Goal: Task Accomplishment & Management: Complete application form

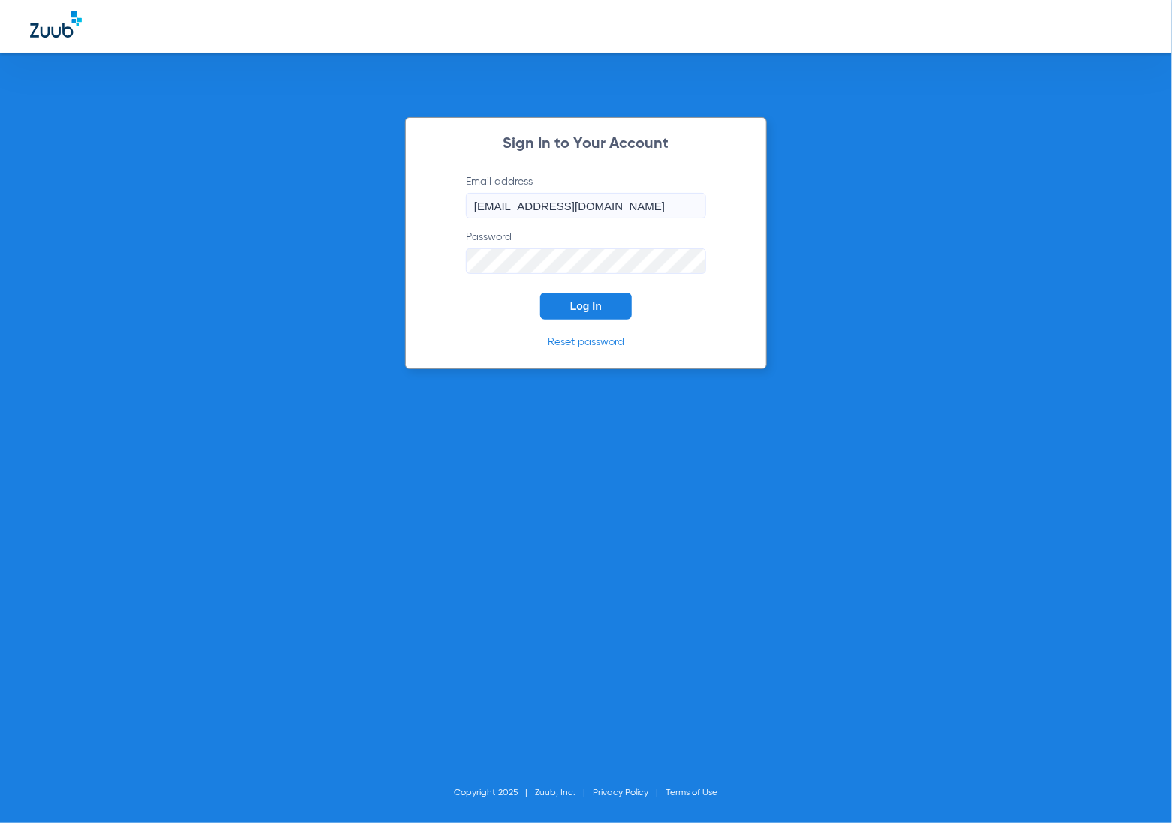
click at [578, 302] on span "Log In" at bounding box center [586, 306] width 32 height 12
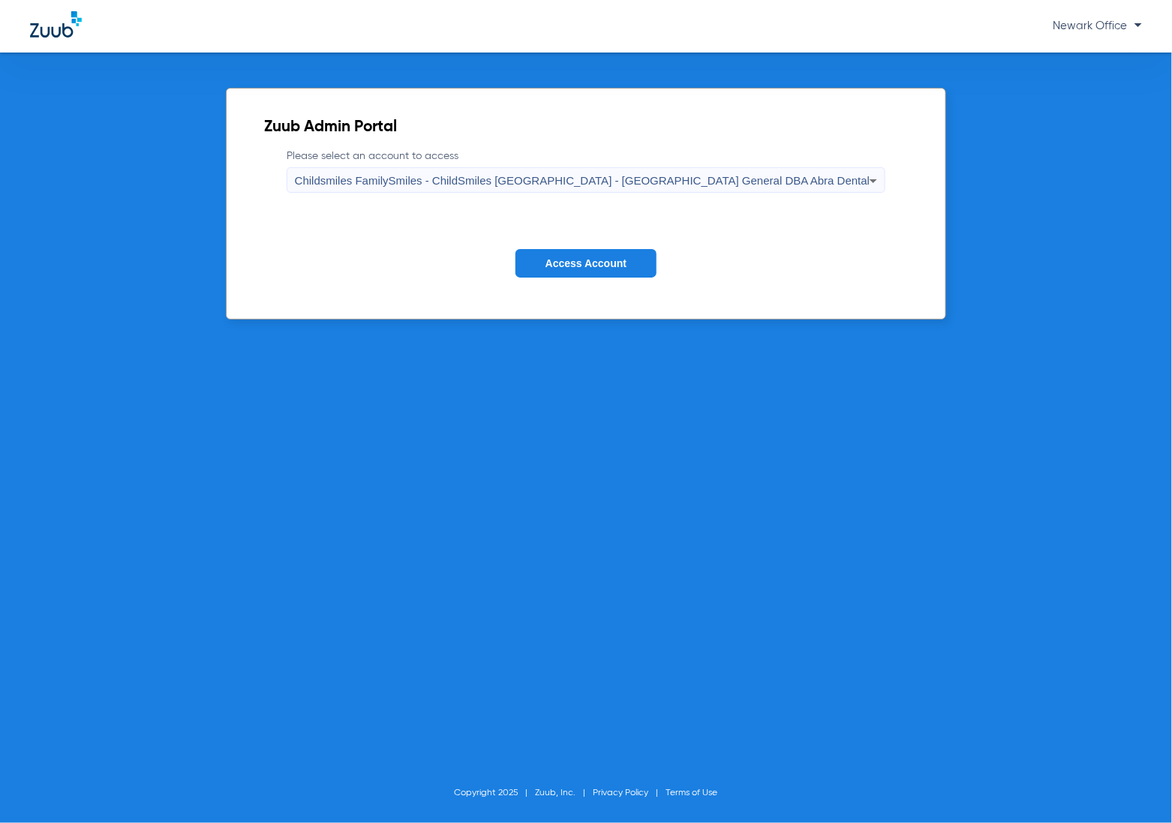
click at [589, 267] on span "Access Account" at bounding box center [585, 263] width 81 height 12
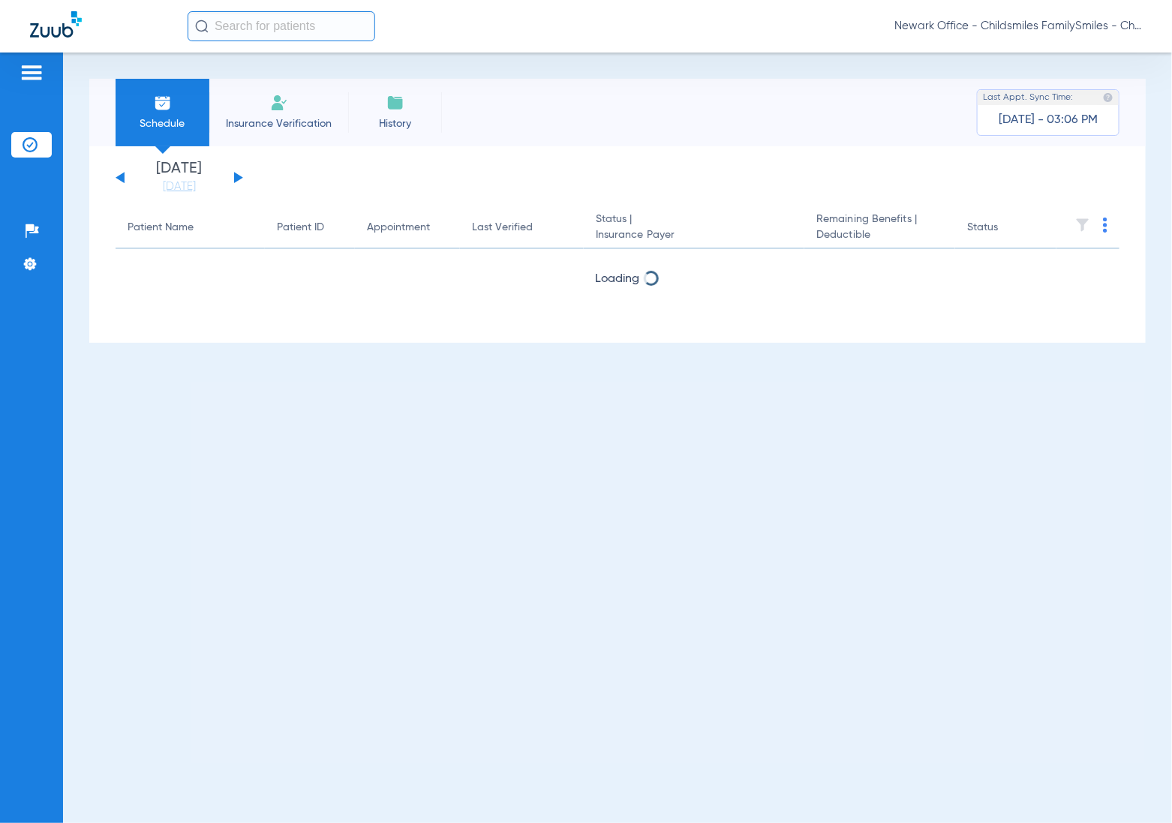
click at [279, 117] on span "Insurance Verification" at bounding box center [279, 123] width 116 height 15
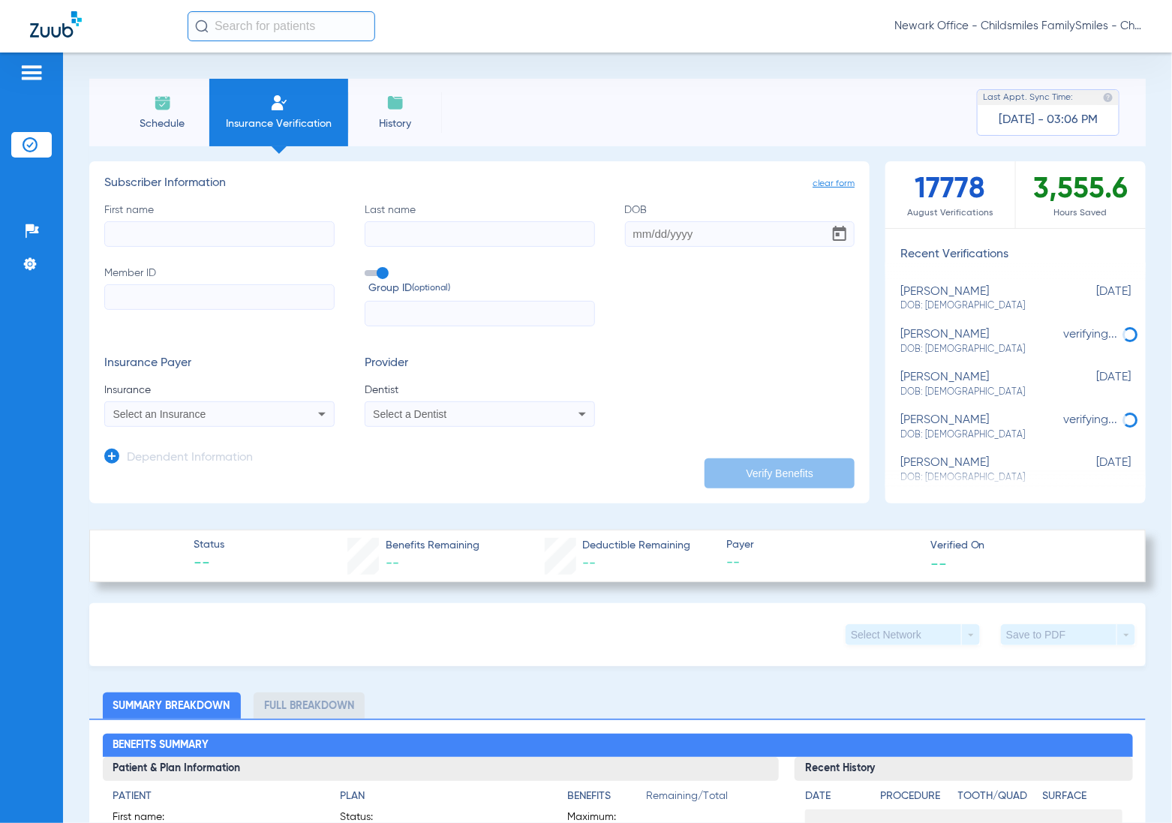
drag, startPoint x: 281, startPoint y: 29, endPoint x: 221, endPoint y: 36, distance: 60.5
click at [221, 36] on input "text" at bounding box center [282, 26] width 188 height 30
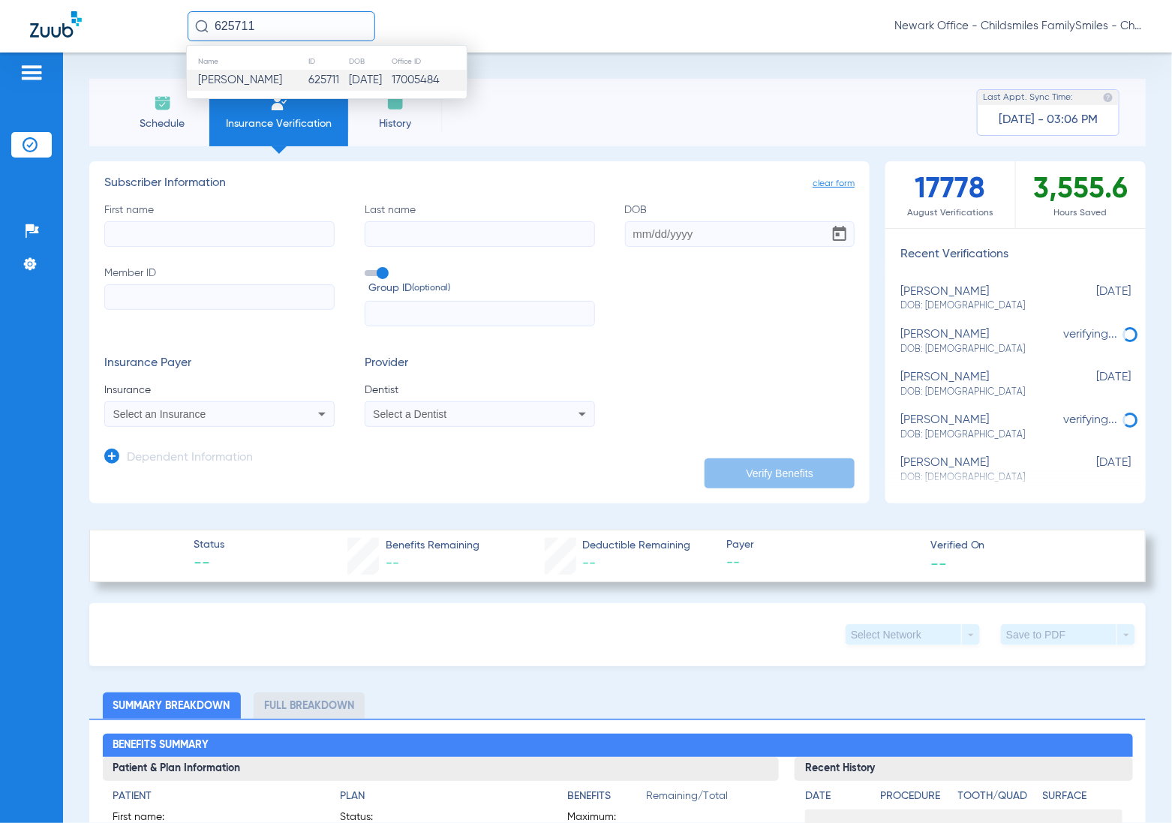
type input "625711"
click at [308, 77] on td "625711" at bounding box center [328, 80] width 41 height 21
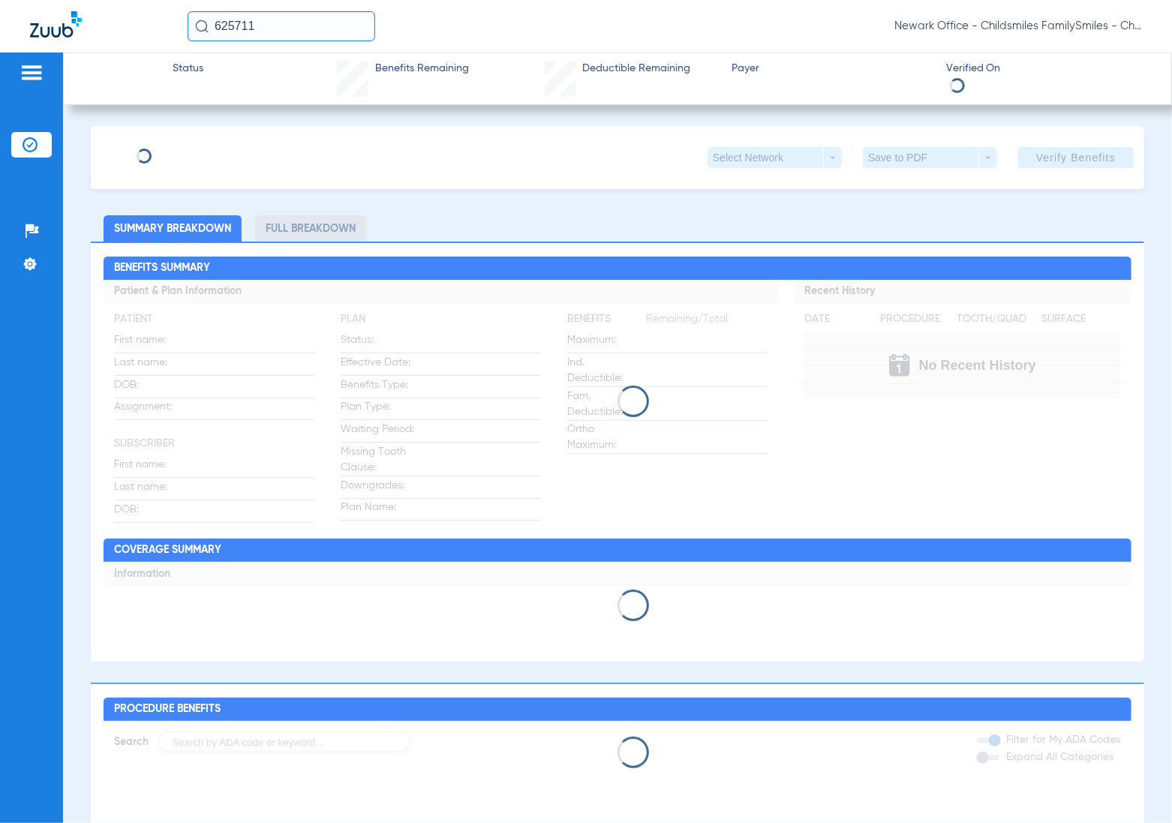
type input "[PERSON_NAME]"
type input "SERIL"
type input "[DATE]"
type input "W184116032"
type input "030725301400018"
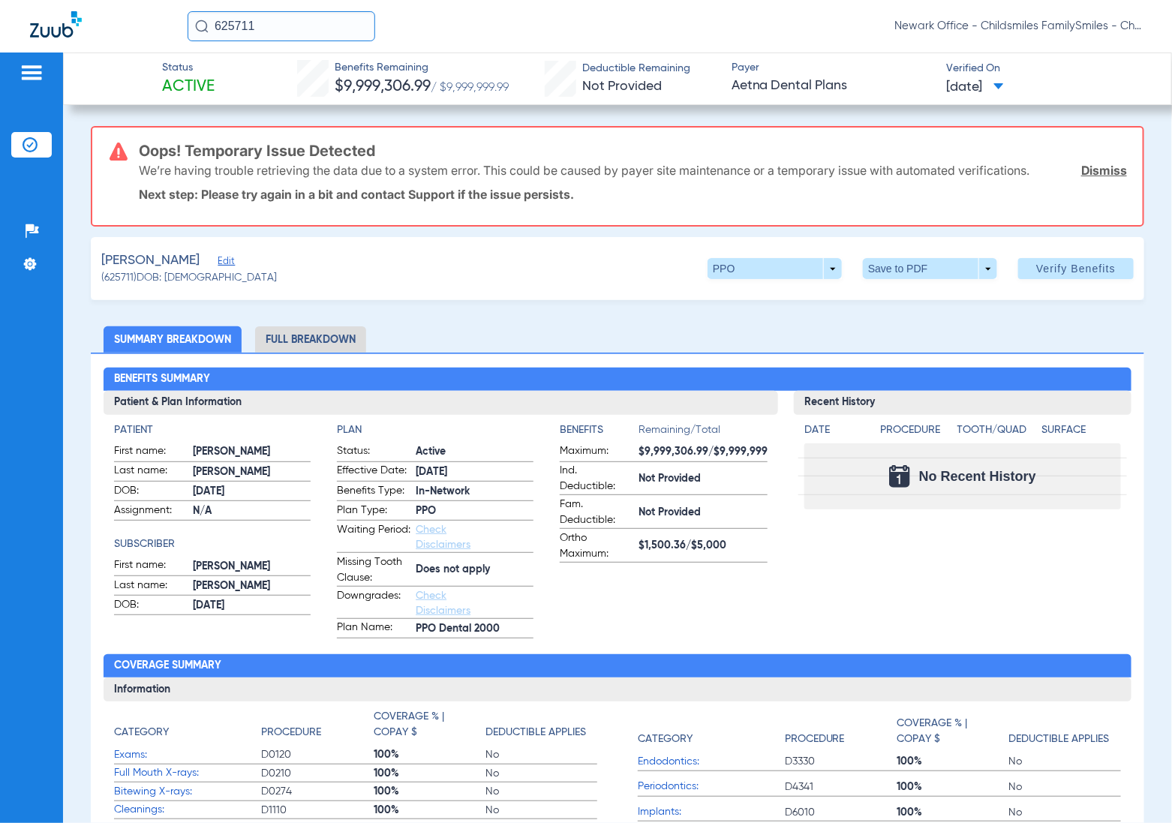
click at [218, 260] on span "Edit" at bounding box center [225, 263] width 14 height 14
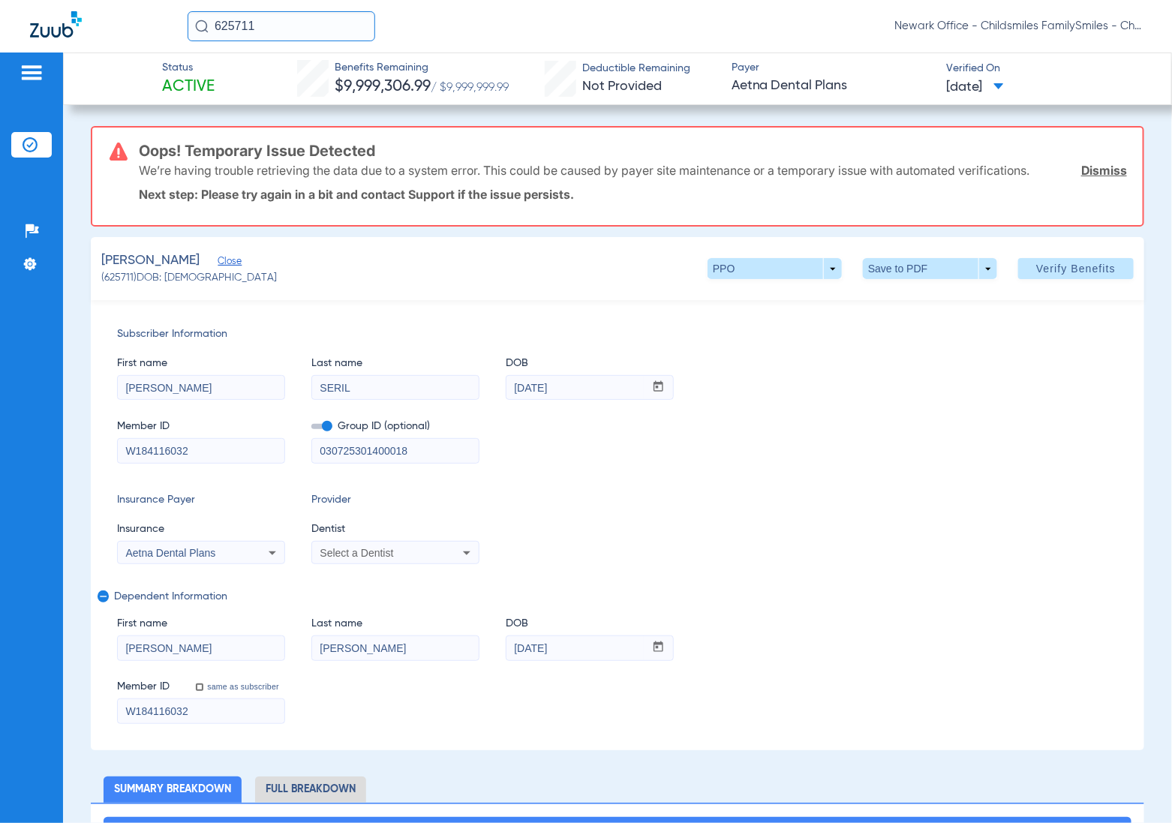
click at [374, 547] on span "Select a Dentist" at bounding box center [357, 553] width 74 height 12
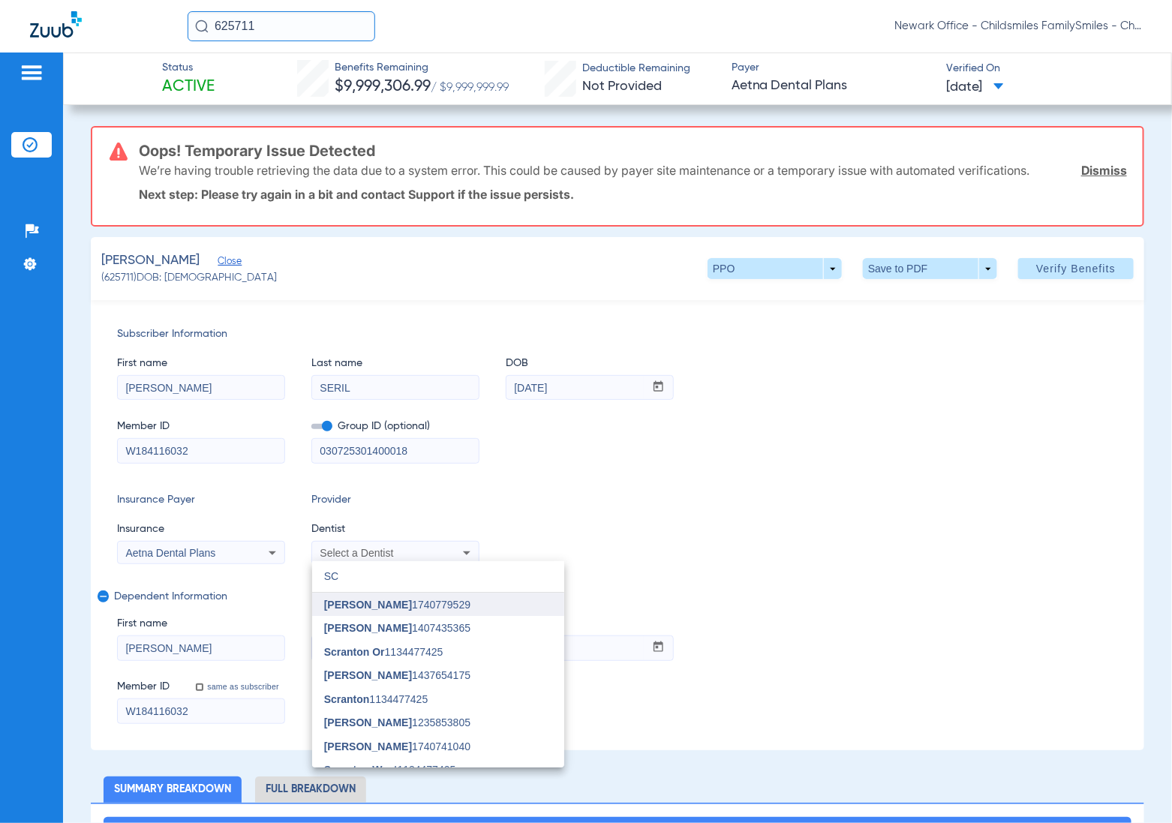
type input "SC"
click at [351, 599] on span "Scott Oh" at bounding box center [368, 605] width 88 height 12
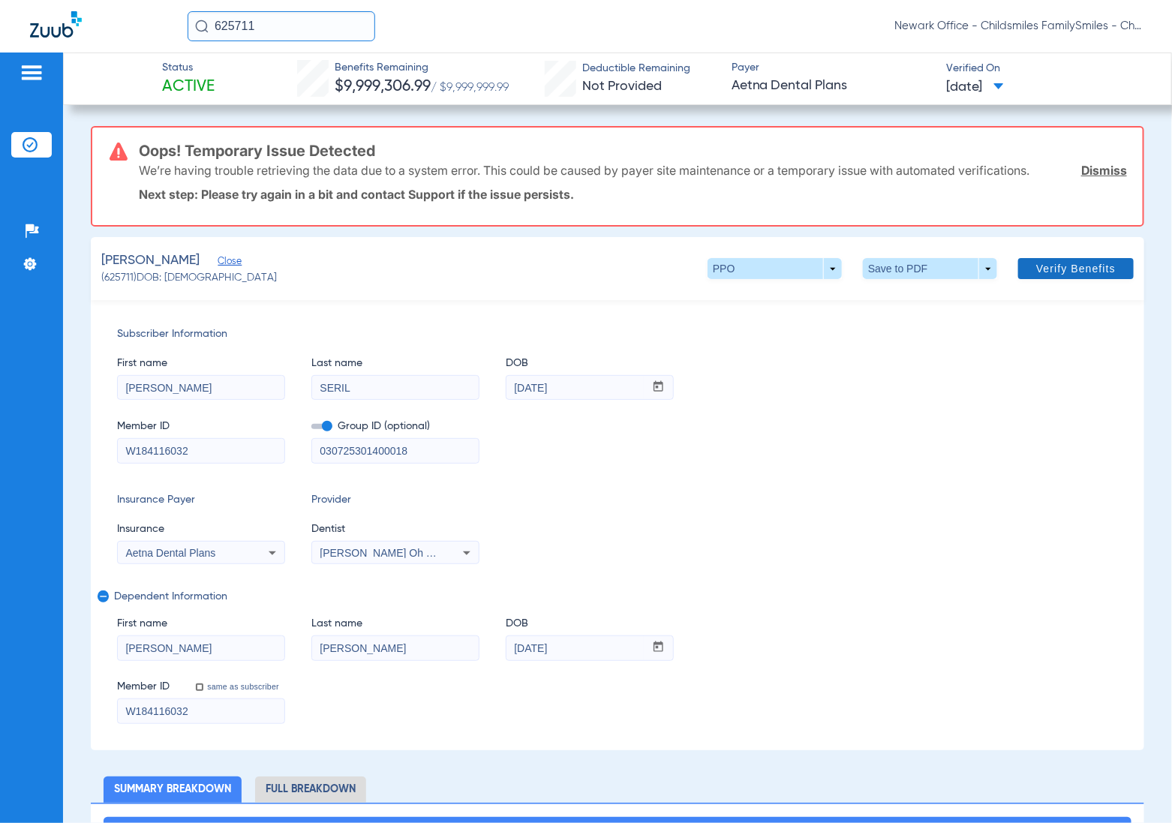
click at [1055, 278] on span at bounding box center [1076, 269] width 116 height 36
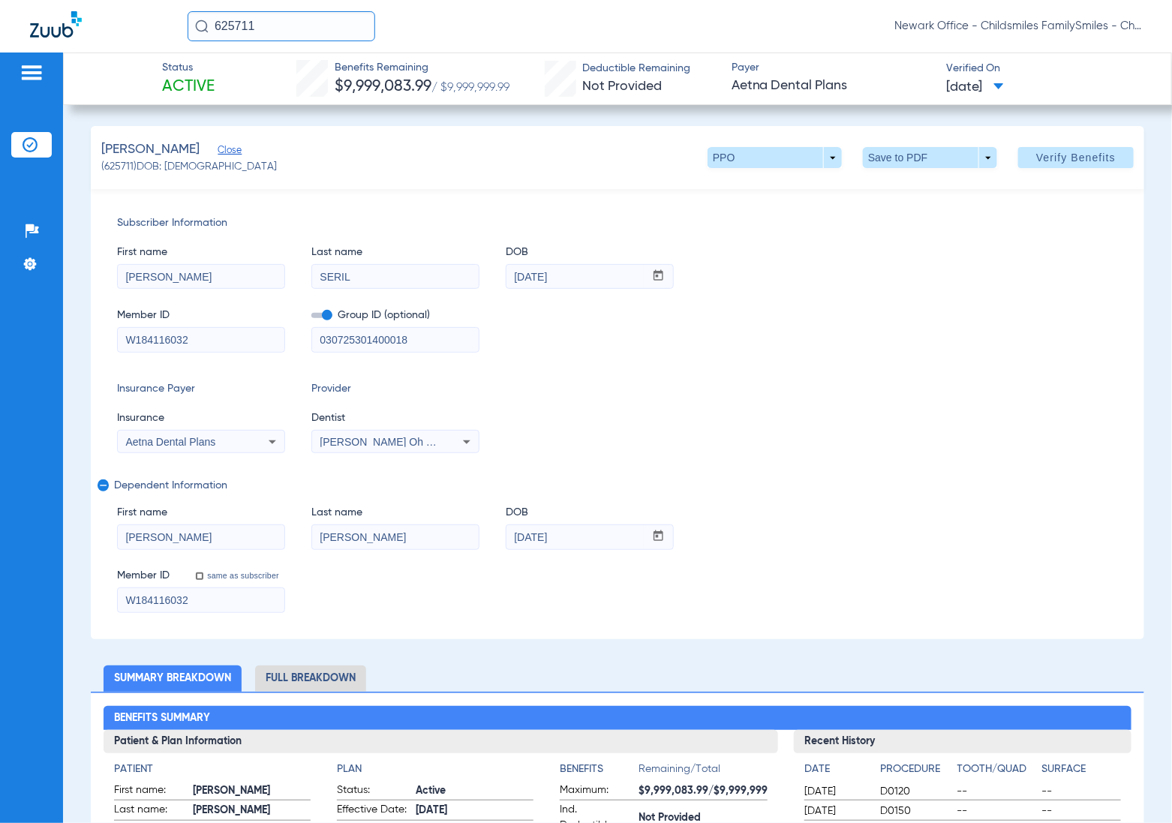
drag, startPoint x: 226, startPoint y: 30, endPoint x: 185, endPoint y: 31, distance: 41.3
click at [185, 31] on div "625711 Newark Office - Childsmiles FamilySmiles - ChildSmiles PA - Newark Gener…" at bounding box center [586, 26] width 1172 height 53
paste input "1533737"
click at [267, 35] on input "1533737" at bounding box center [282, 26] width 188 height 30
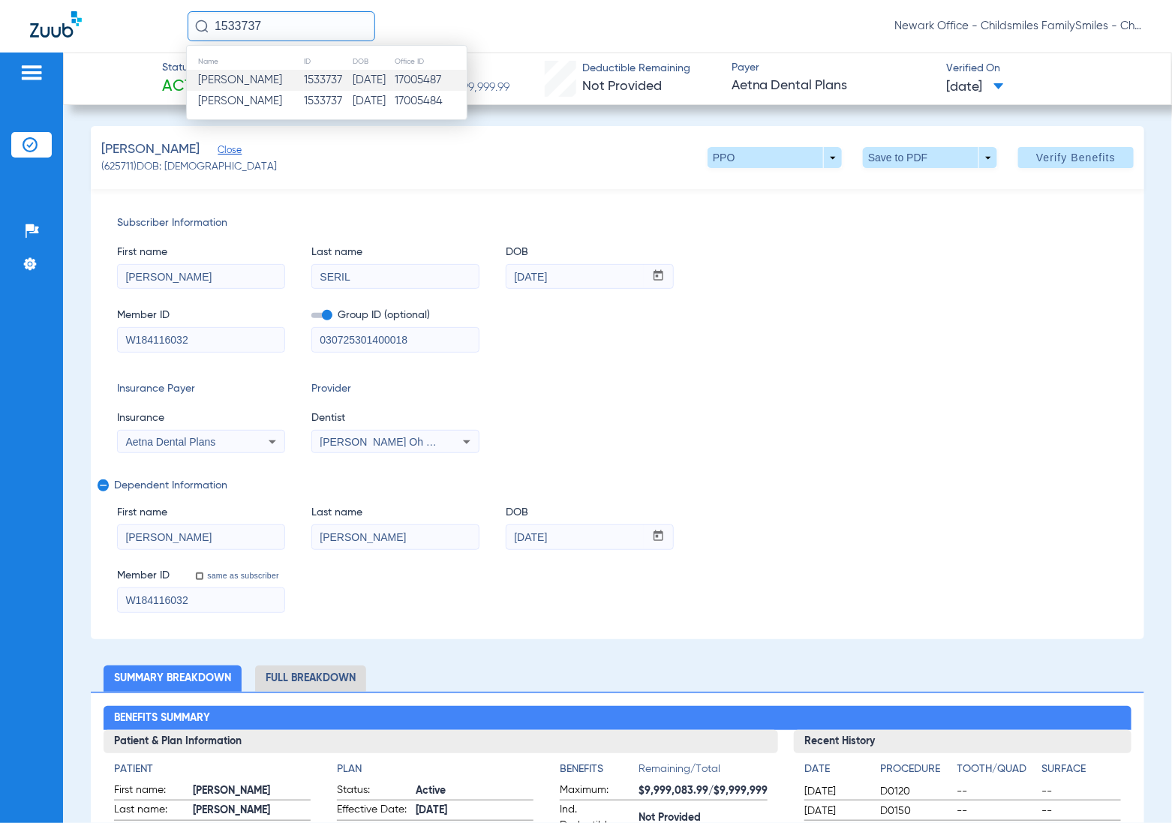
type input "1533737"
click at [252, 81] on span "Kris Brian Estrada" at bounding box center [240, 79] width 84 height 11
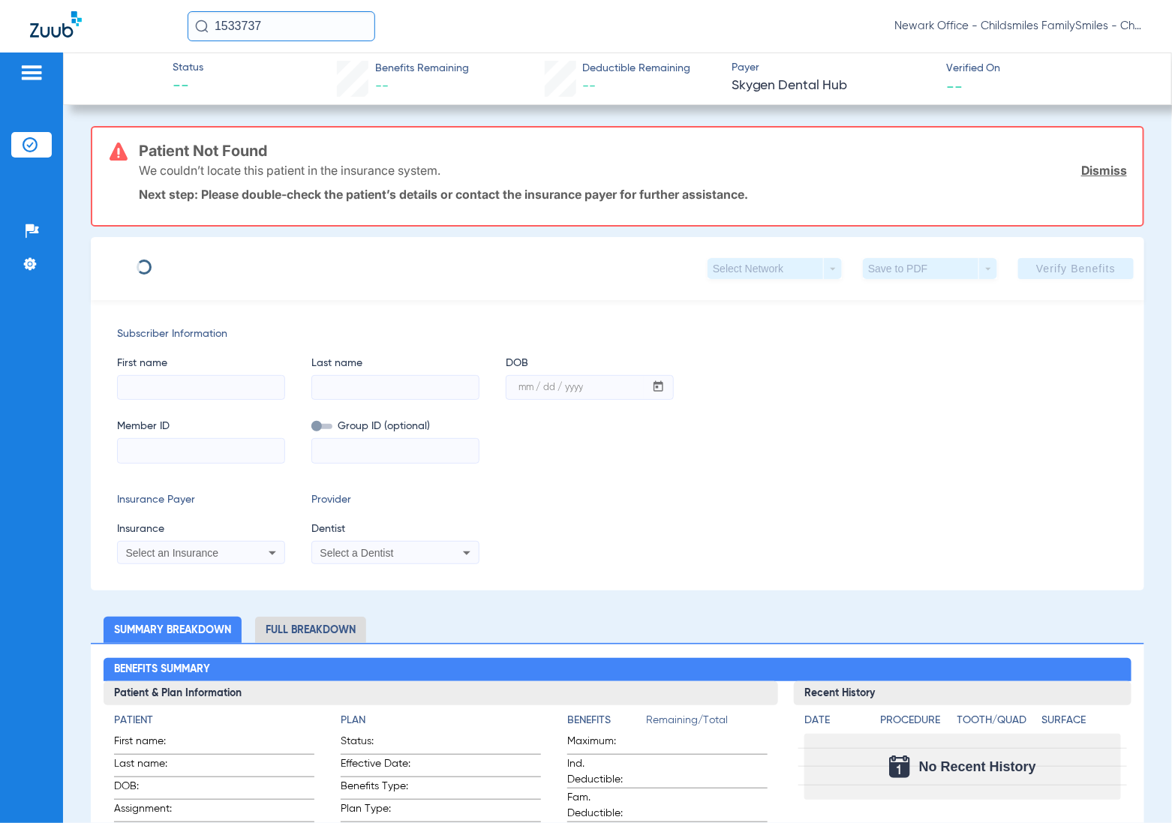
type input "KRIS BRIAN"
type input "ESTRADA"
type input "10/19/2010"
type input "70930882"
click at [290, 29] on input "1533737" at bounding box center [282, 26] width 188 height 30
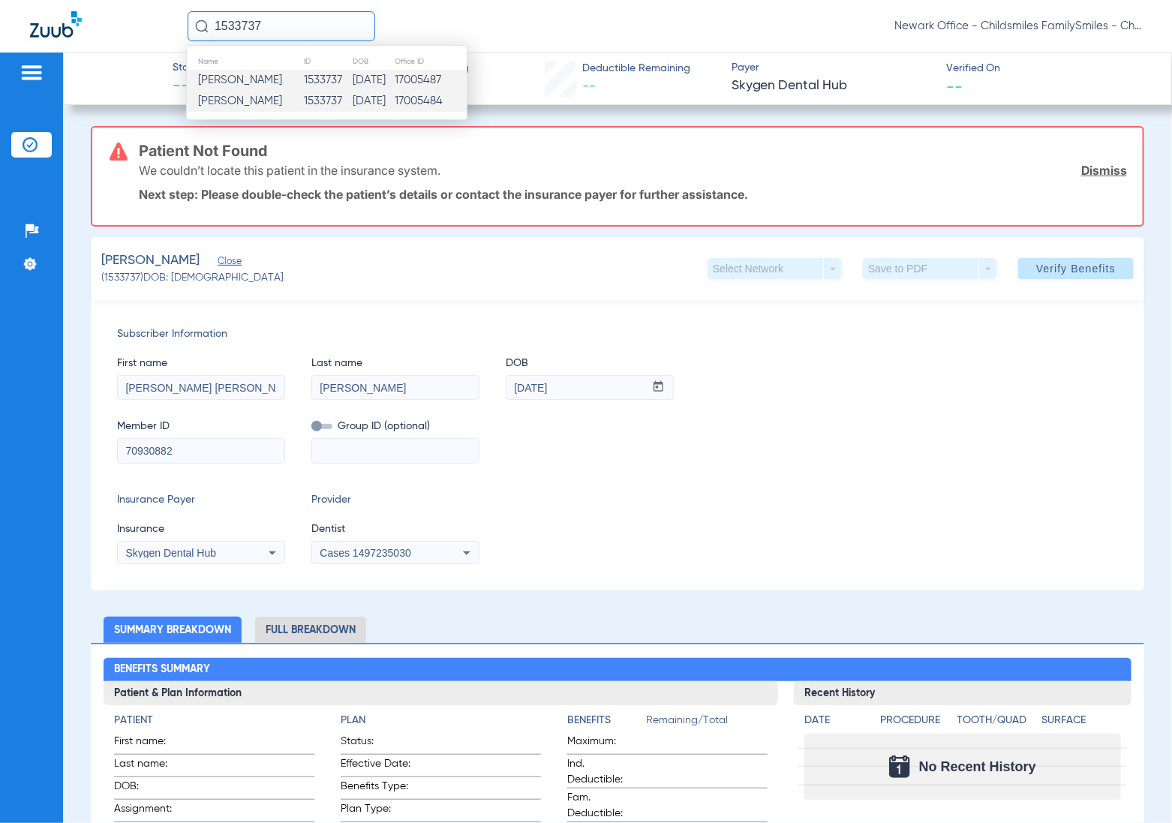
click at [261, 100] on span "Kris Brian Estrada" at bounding box center [240, 100] width 84 height 11
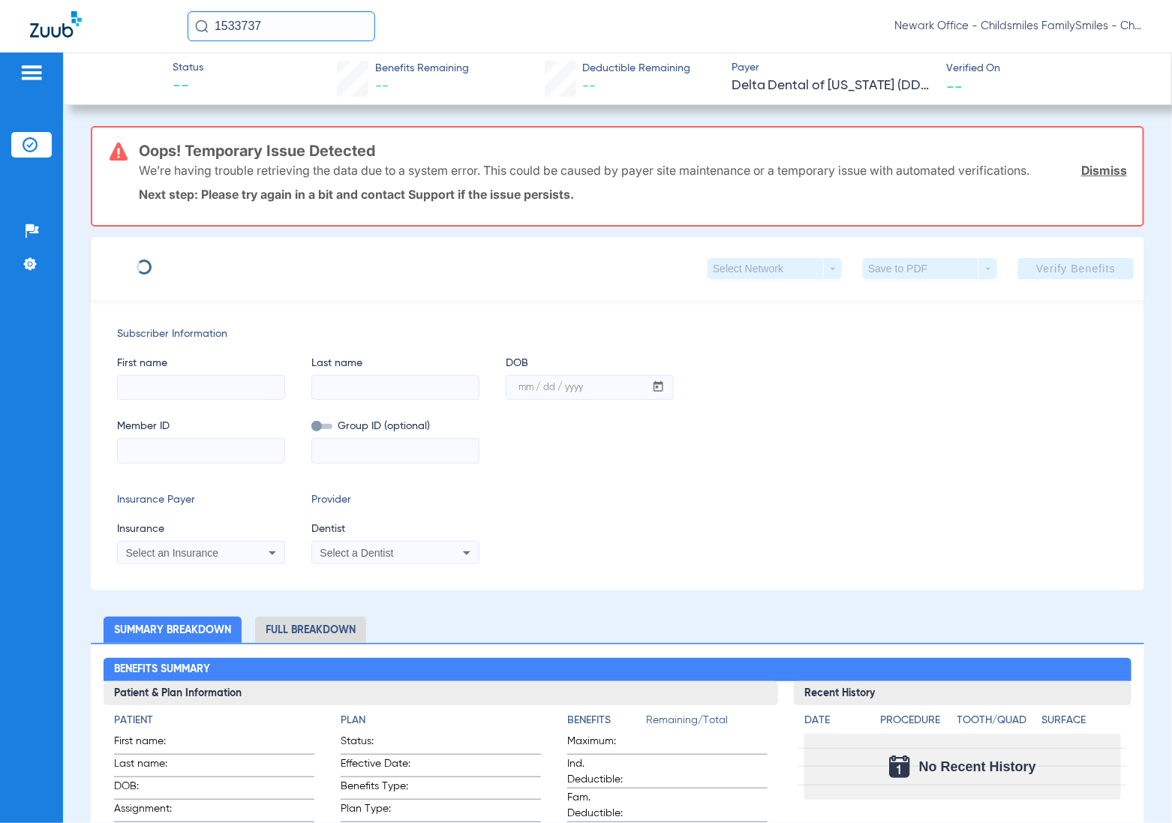
type input "DANITVA"
type input "RAMOS"
type input "01/17/1988"
type input "12108780W"
type input "800000010000"
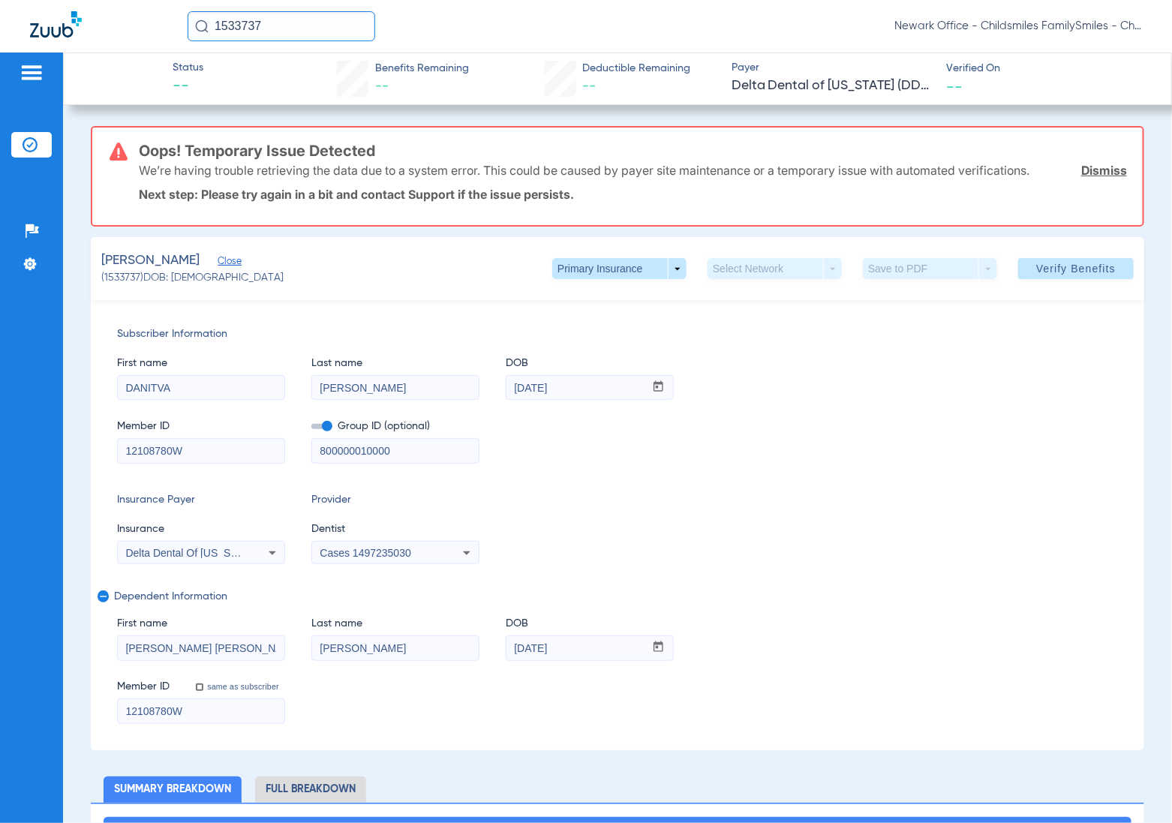
click at [380, 553] on span "Cases 1497235030" at bounding box center [365, 553] width 91 height 12
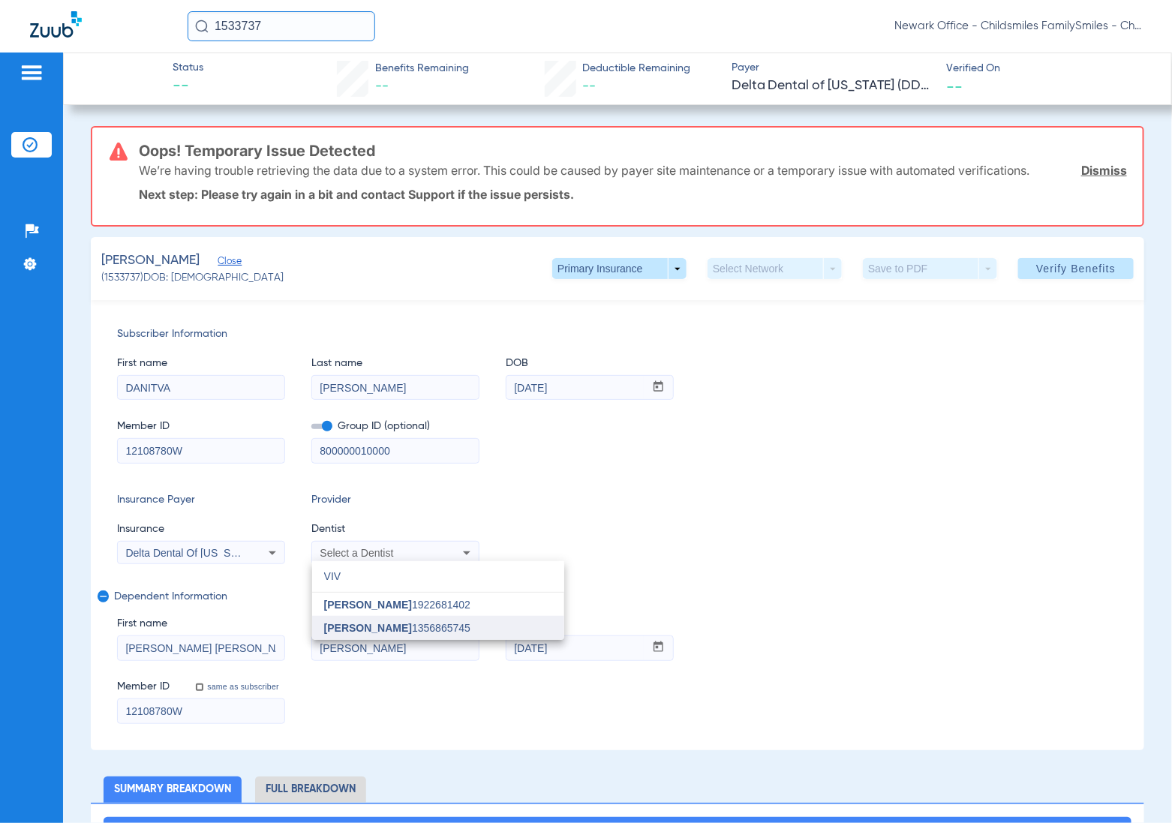
type input "VIV"
click at [388, 626] on span "Vivian Kim 1356865745" at bounding box center [397, 628] width 146 height 11
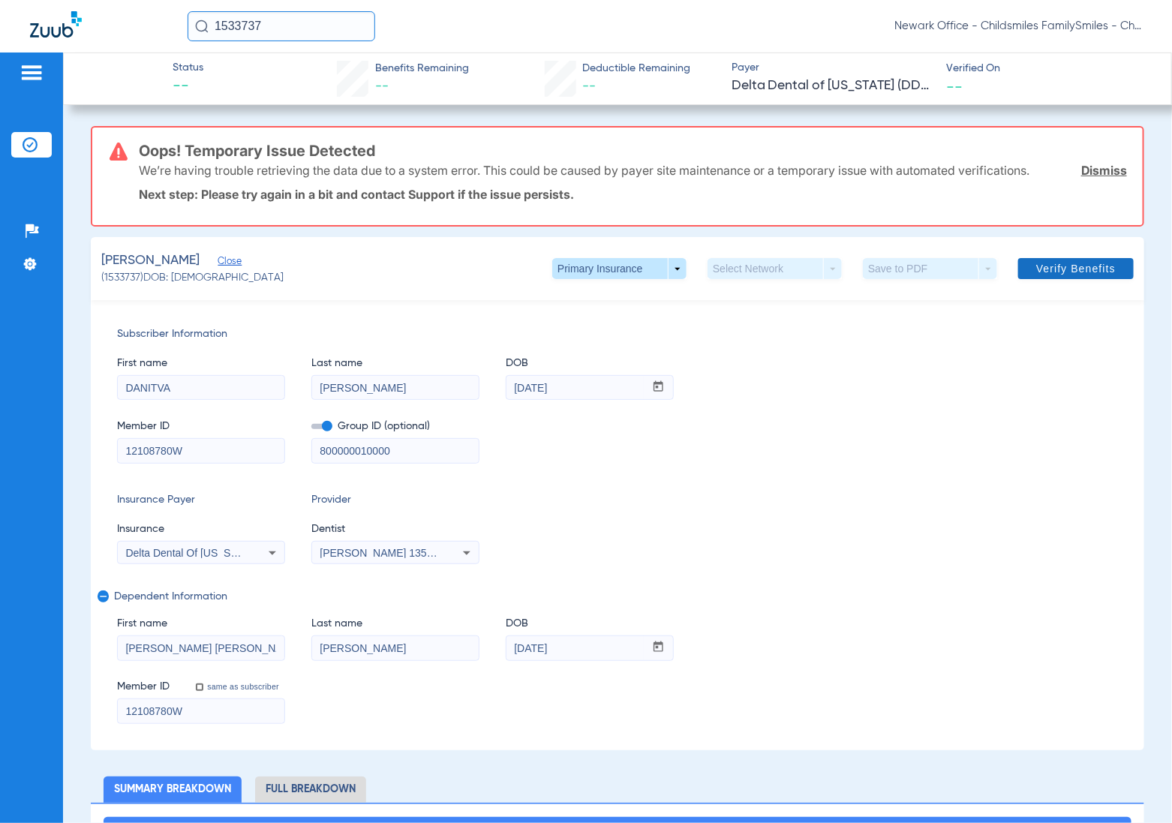
click at [1079, 272] on span "Verify Benefits" at bounding box center [1076, 269] width 80 height 12
